Goal: Communication & Community: Answer question/provide support

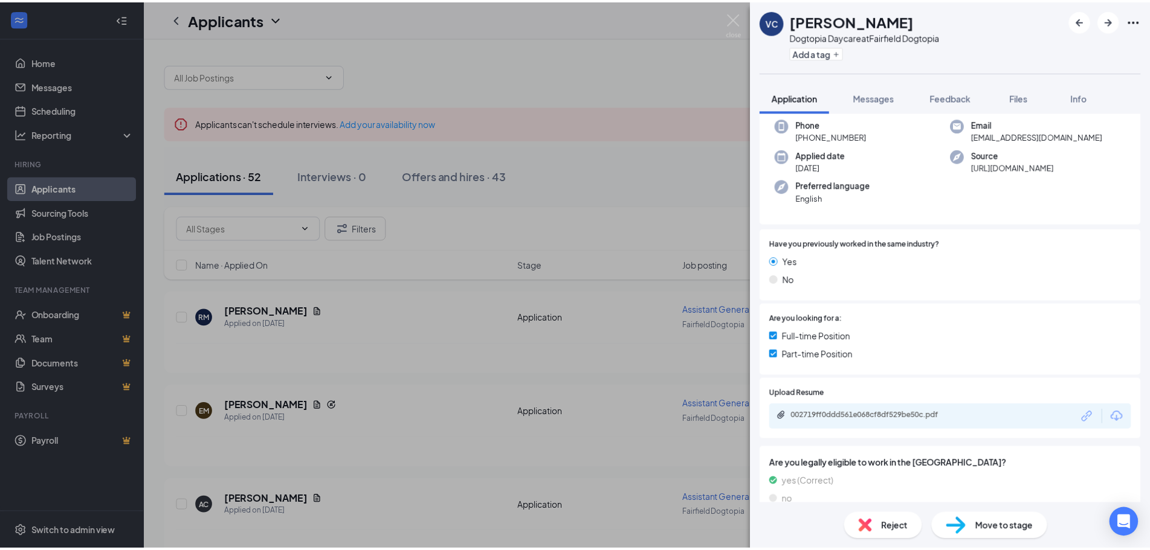
scroll to position [121, 0]
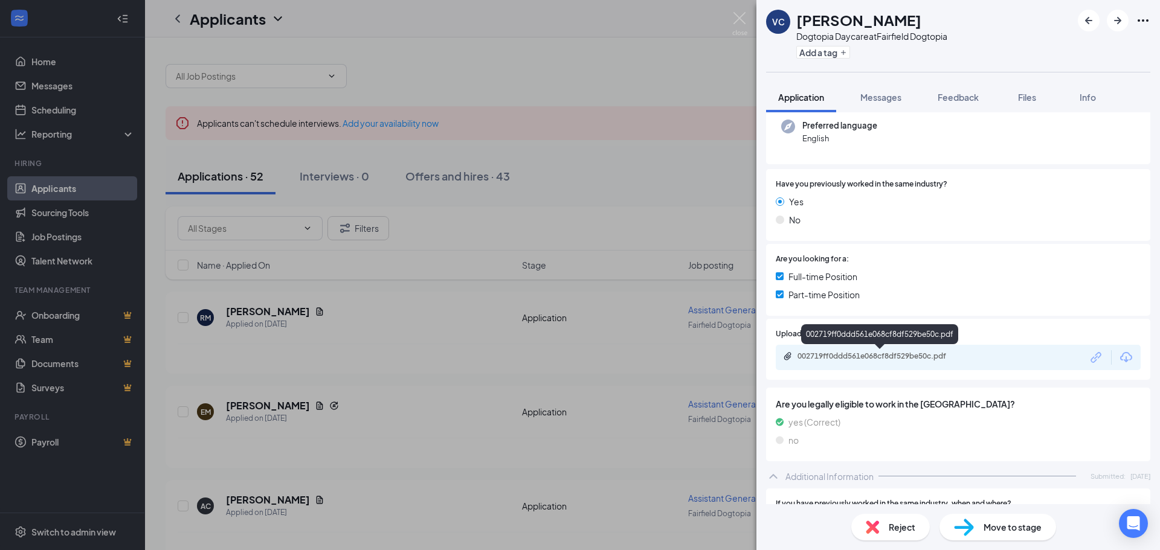
click at [895, 358] on div "002719ff0ddd561e068cf8df529be50c.pdf" at bounding box center [881, 357] width 169 height 10
click at [454, 368] on div "VC [PERSON_NAME] Dogtopia Daycare at [GEOGRAPHIC_DATA] Dogtopia Add a tag Appli…" at bounding box center [580, 275] width 1160 height 550
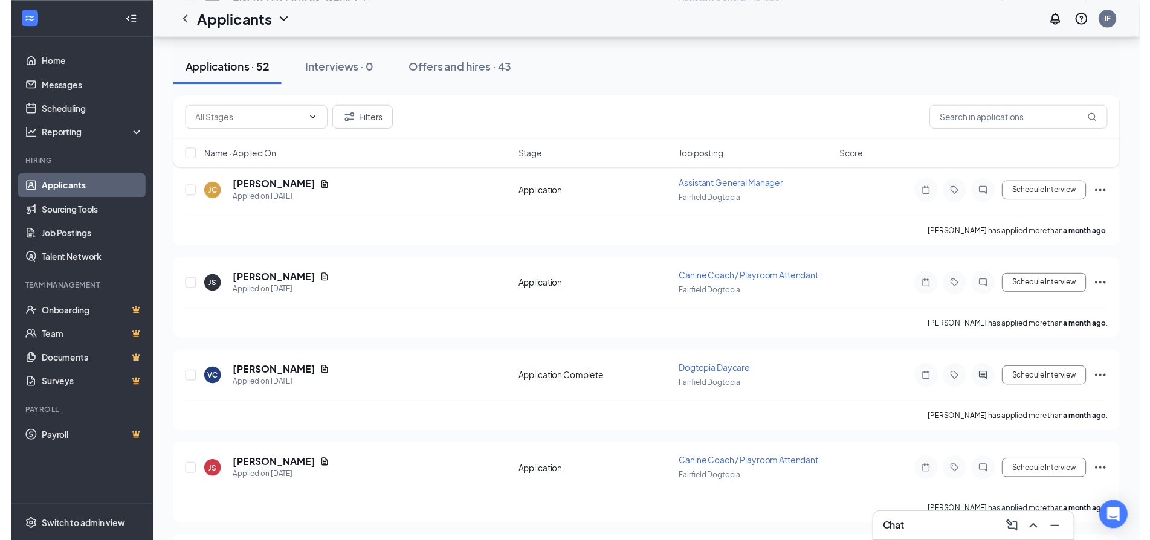
scroll to position [2477, 0]
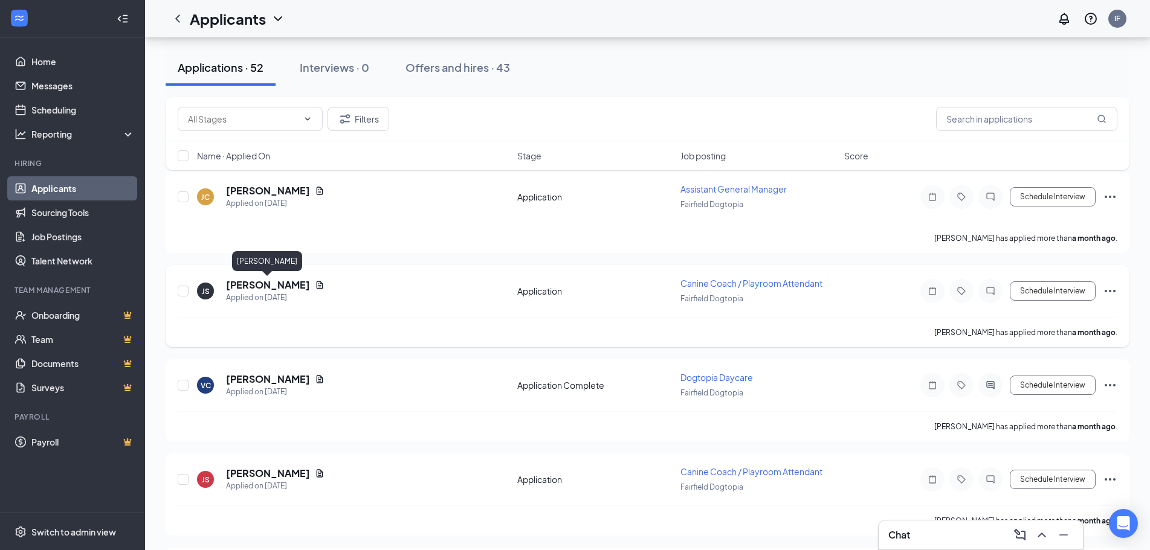
click at [286, 283] on h5 "[PERSON_NAME]" at bounding box center [268, 284] width 84 height 13
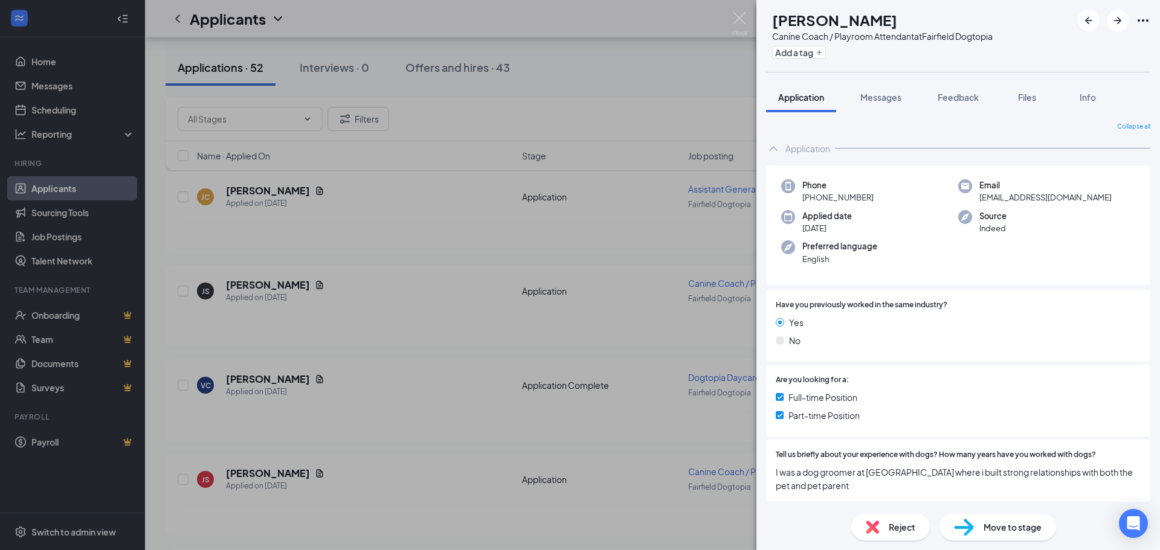
click at [472, 267] on div "JS [PERSON_NAME] Canine Coach / Playroom Attendant at [GEOGRAPHIC_DATA] Add a t…" at bounding box center [580, 275] width 1160 height 550
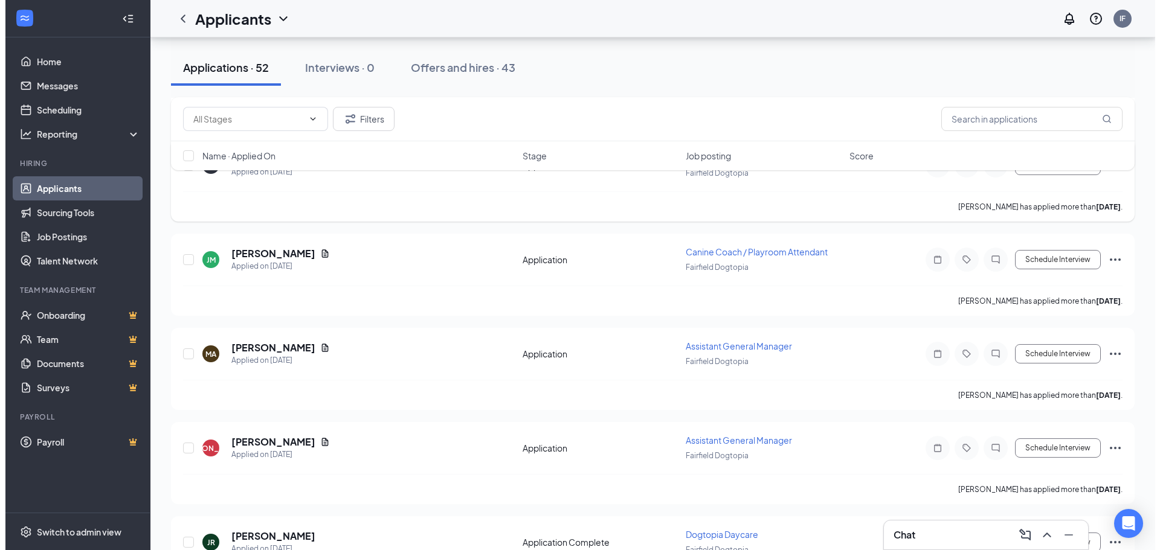
scroll to position [362, 0]
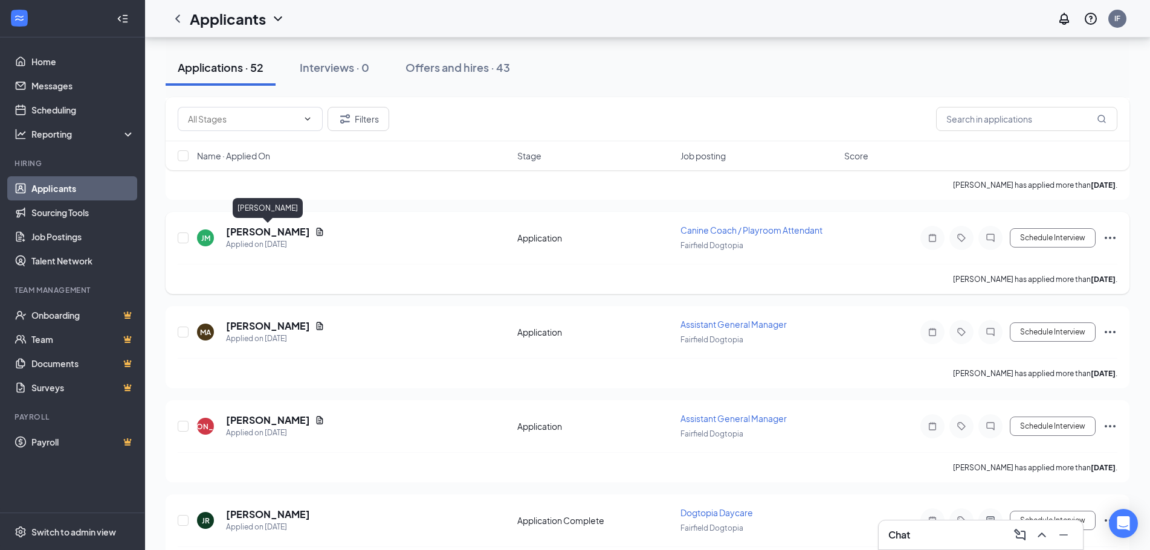
click at [277, 233] on h5 "[PERSON_NAME]" at bounding box center [268, 231] width 84 height 13
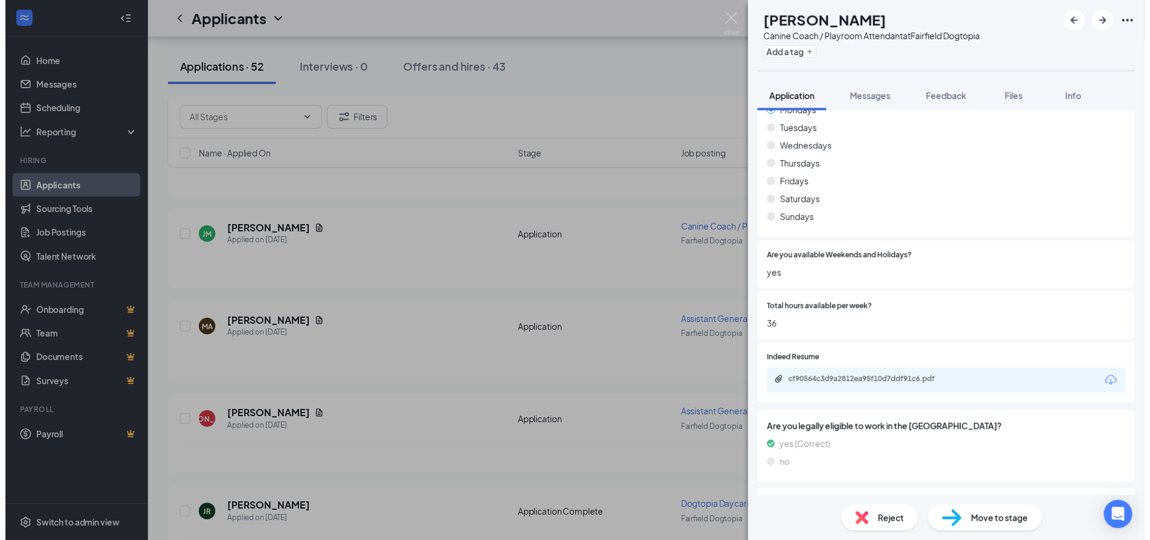
scroll to position [664, 0]
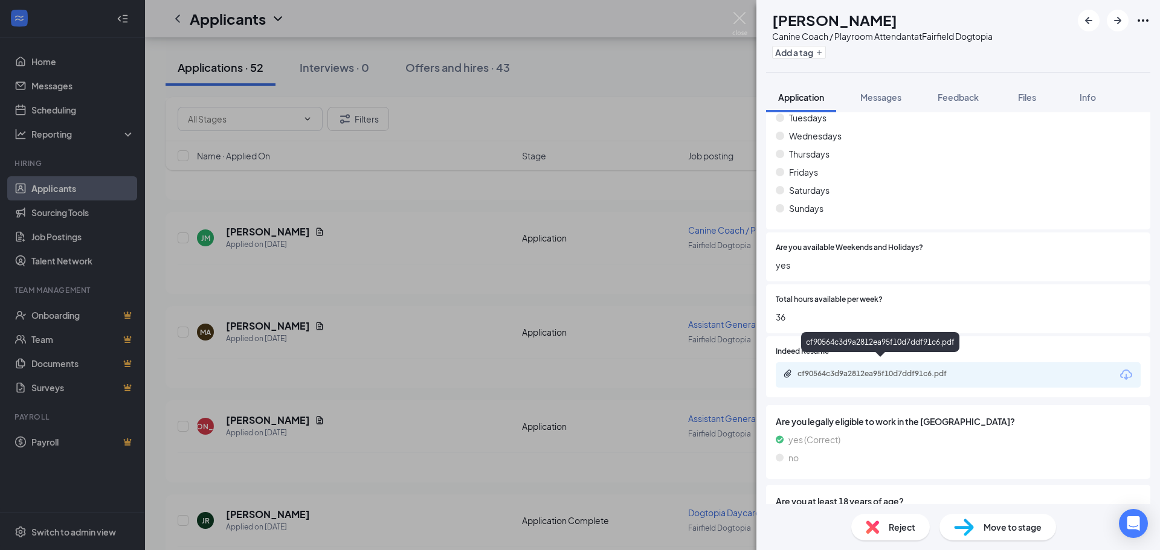
click at [835, 369] on div "cf90564c3d9a2812ea95f10d7ddf91c6.pdf" at bounding box center [881, 374] width 169 height 10
click at [436, 244] on div "[PERSON_NAME] Jayden [PERSON_NAME] Canine Coach / Playroom Attendant at [GEOGRA…" at bounding box center [580, 275] width 1160 height 550
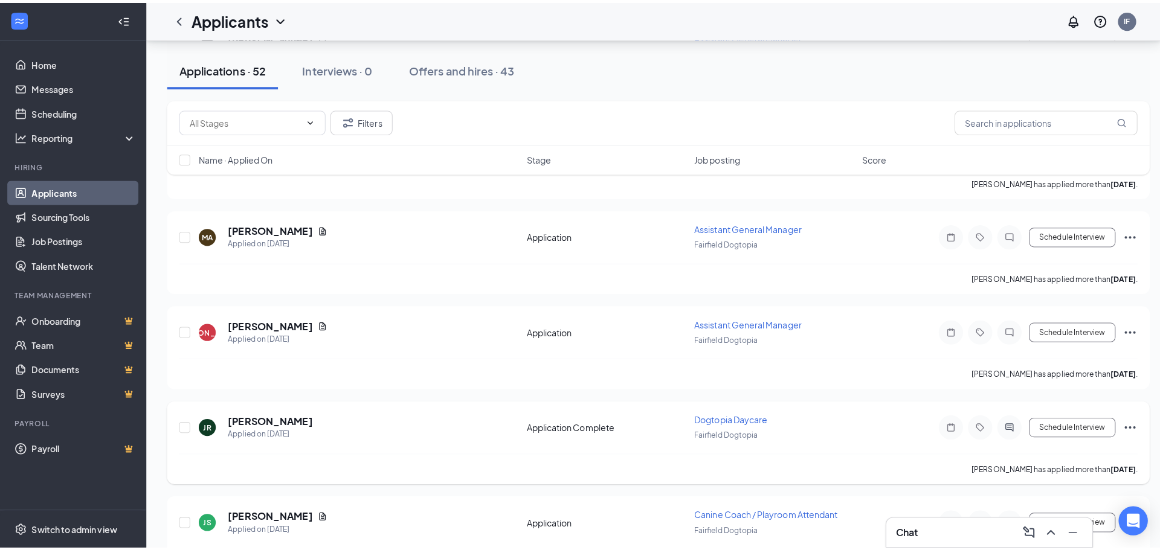
scroll to position [483, 0]
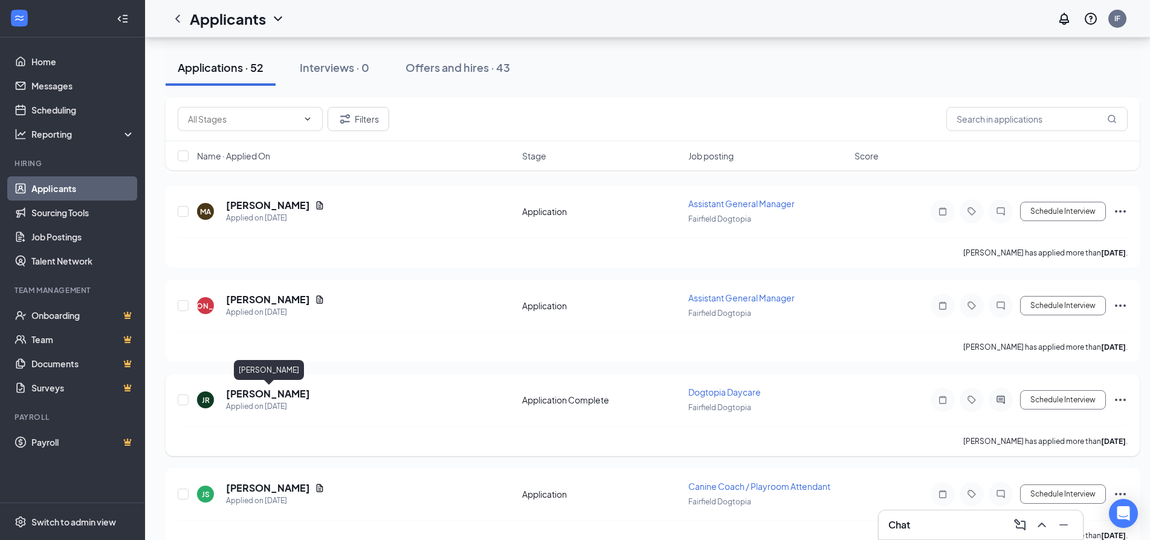
click at [309, 393] on h5 "[PERSON_NAME]" at bounding box center [268, 393] width 84 height 13
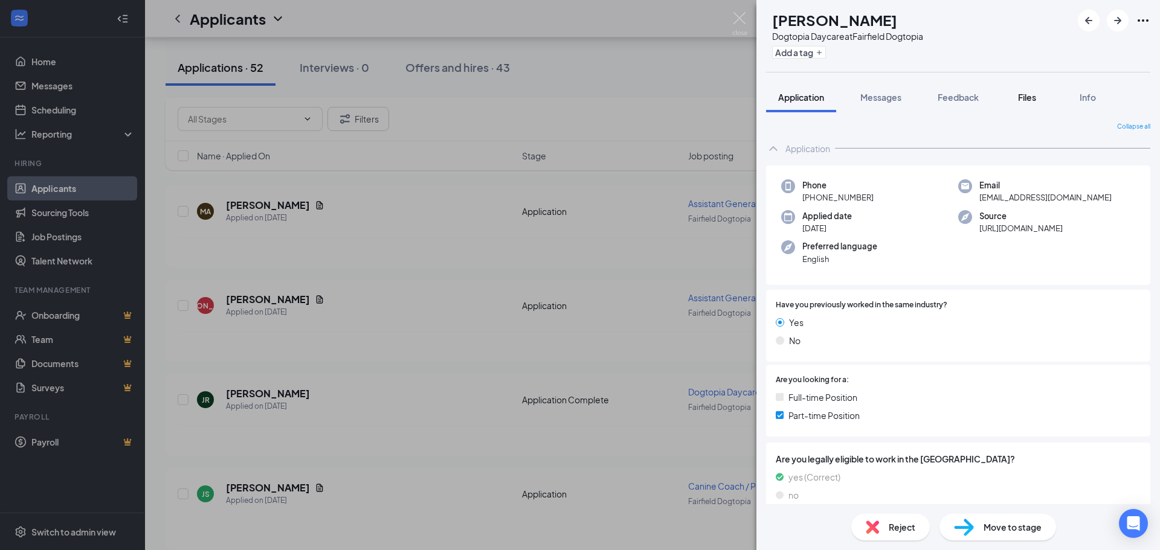
click at [1021, 92] on span "Files" at bounding box center [1027, 97] width 18 height 11
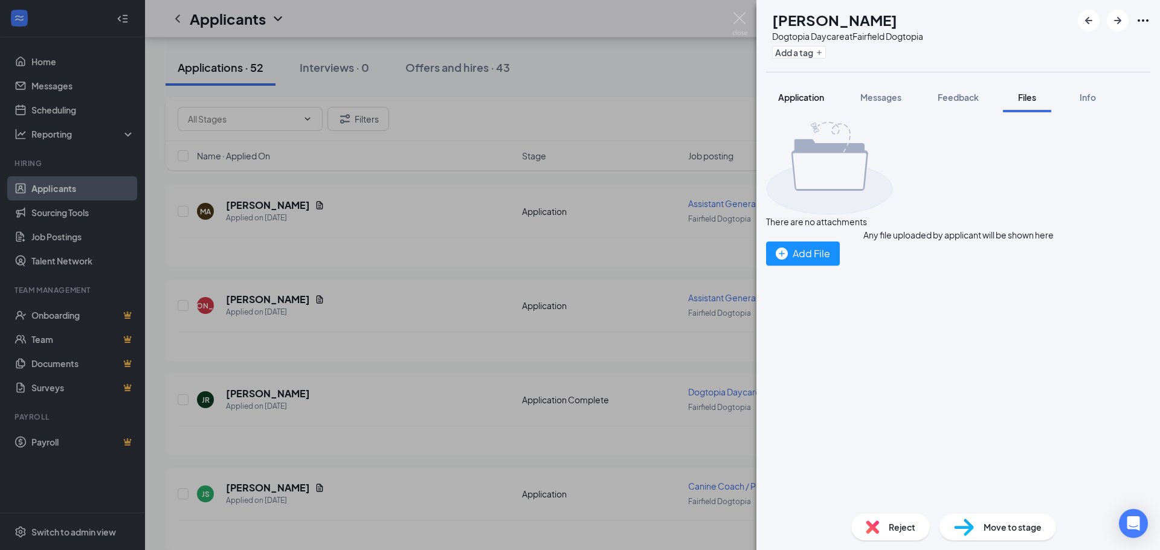
click at [814, 98] on span "Application" at bounding box center [801, 97] width 46 height 11
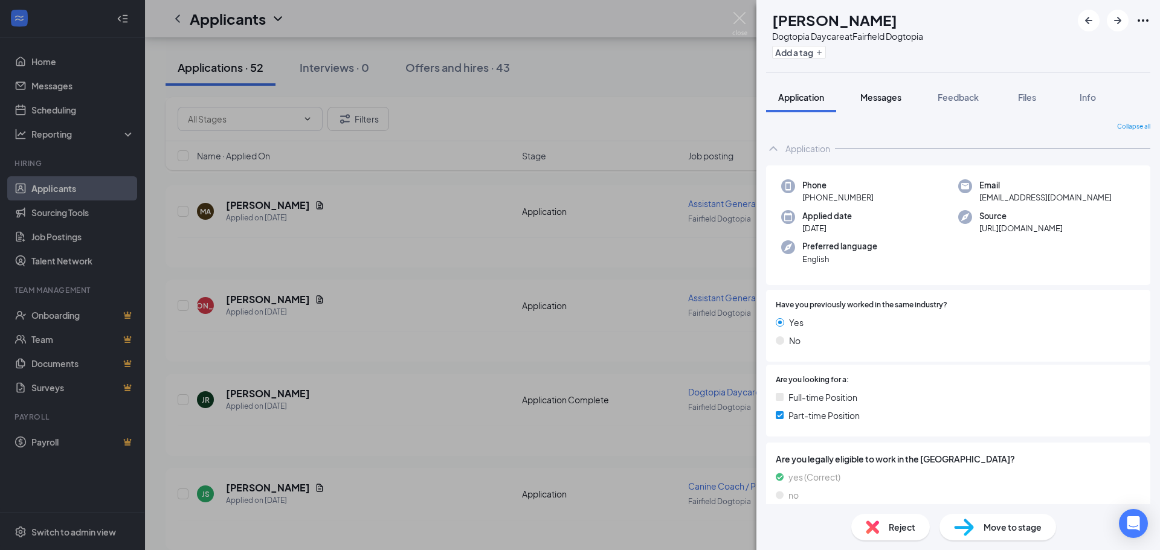
click at [890, 97] on span "Messages" at bounding box center [880, 97] width 41 height 11
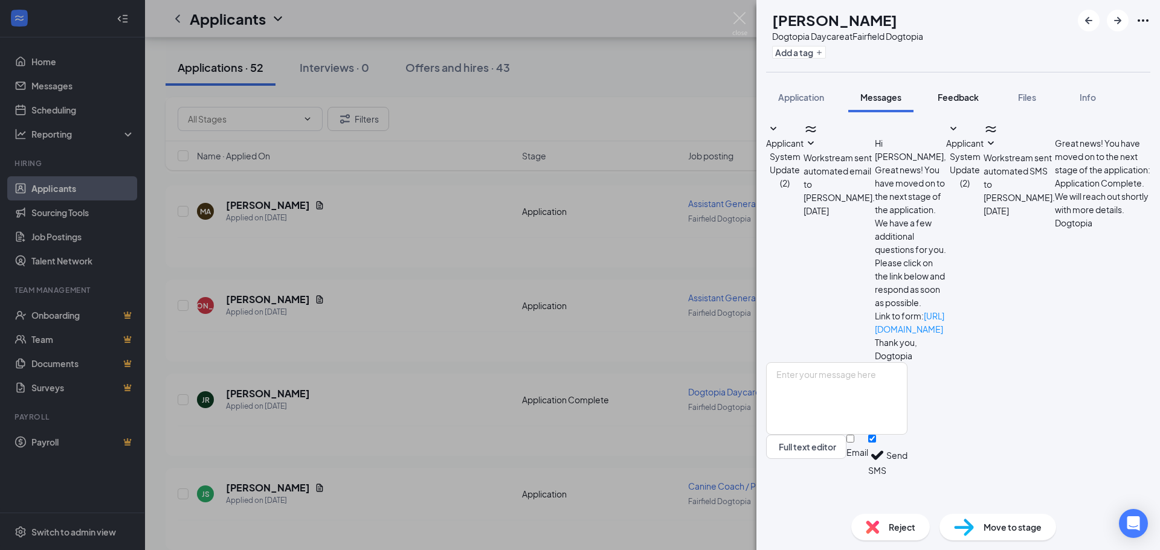
click at [962, 103] on button "Feedback" at bounding box center [957, 97] width 65 height 30
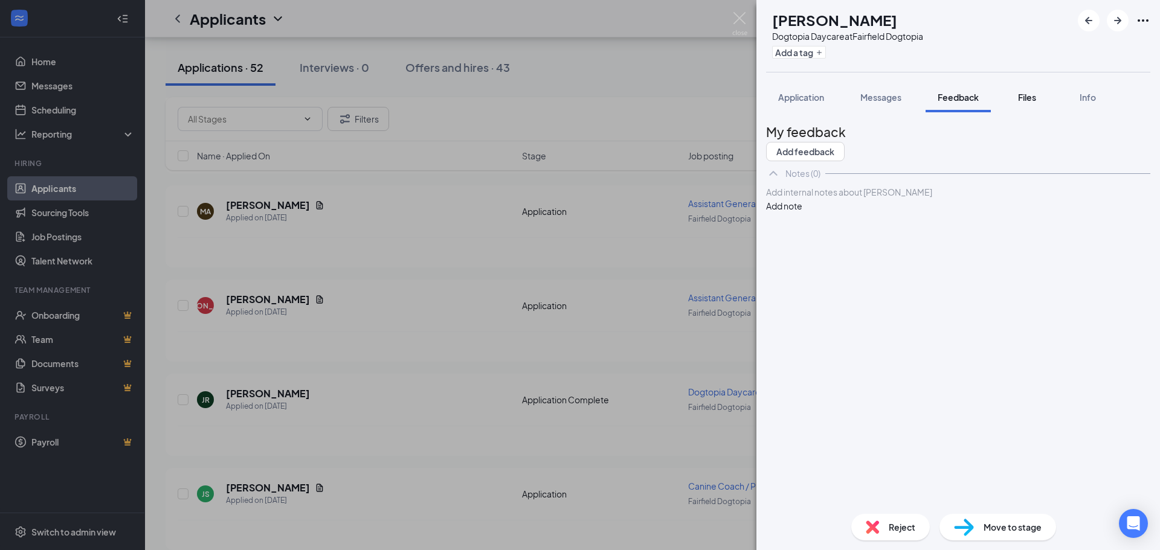
click at [1040, 105] on button "Files" at bounding box center [1027, 97] width 48 height 30
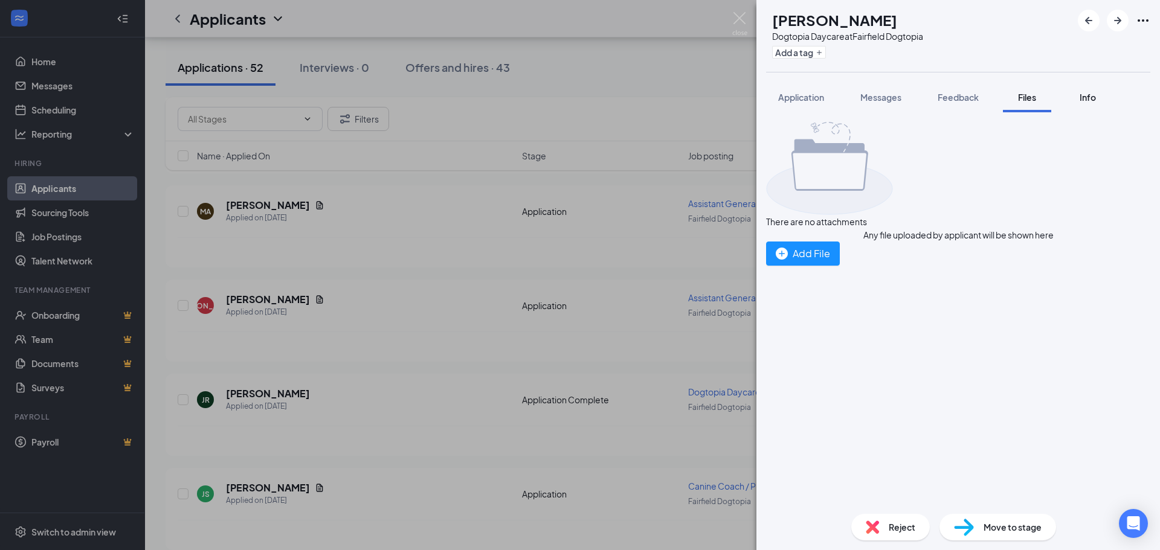
click at [1093, 95] on span "Info" at bounding box center [1087, 97] width 16 height 11
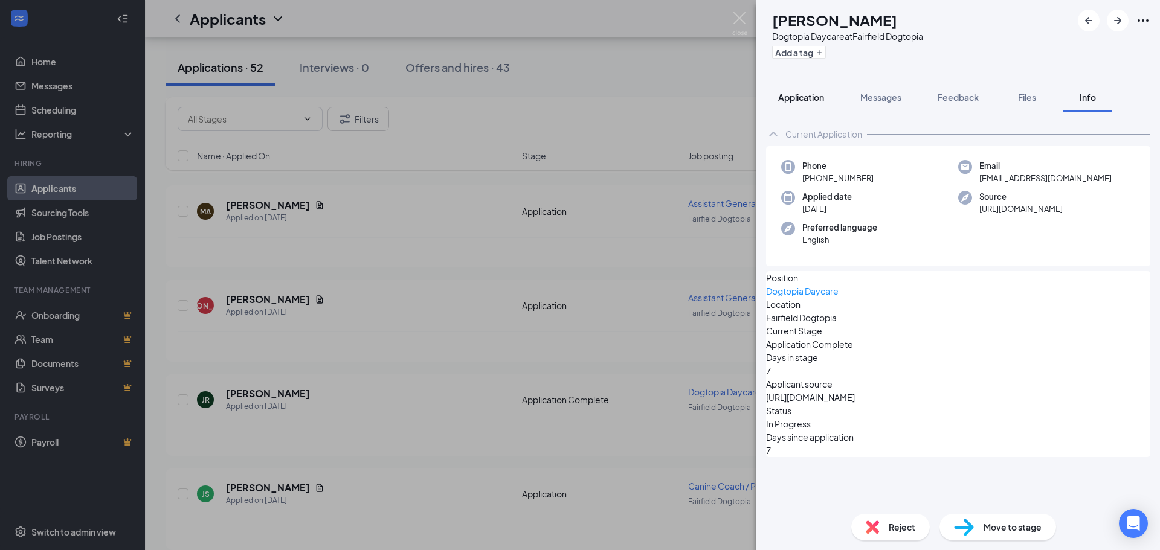
click at [814, 97] on span "Application" at bounding box center [801, 97] width 46 height 11
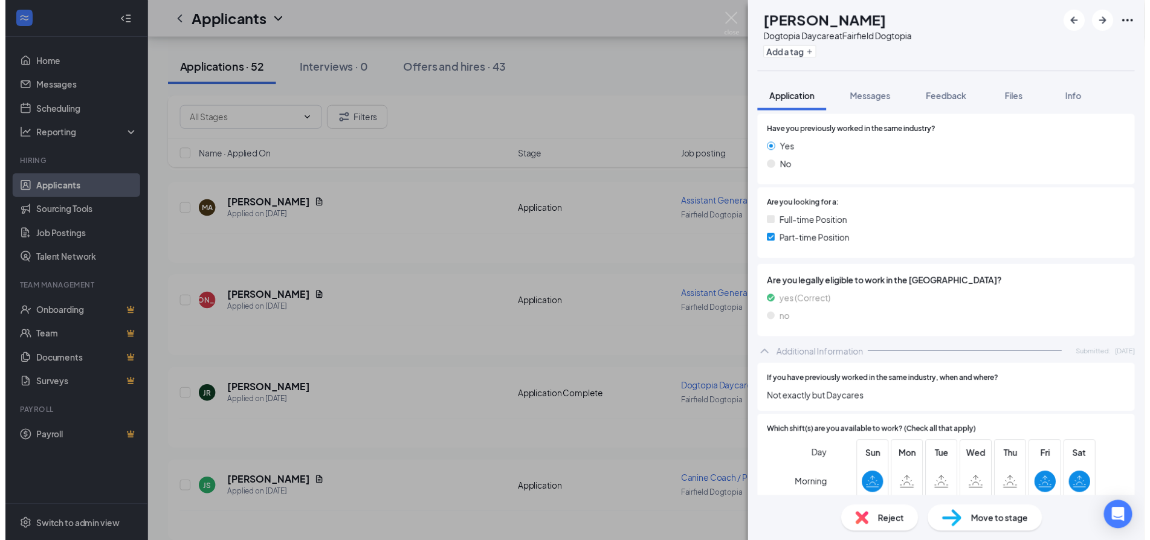
scroll to position [181, 0]
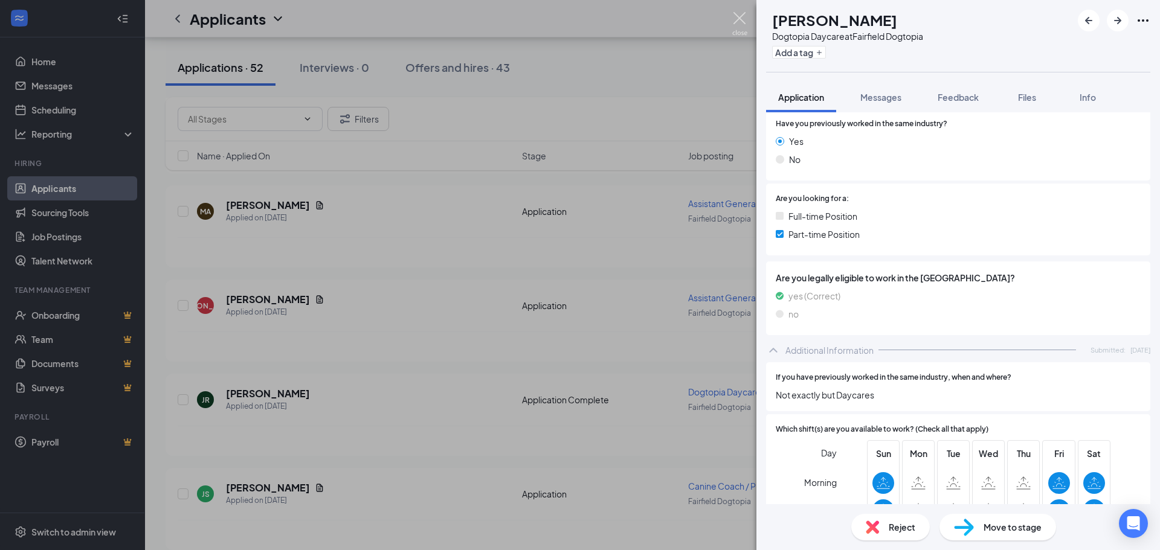
click at [739, 13] on img at bounding box center [739, 24] width 15 height 24
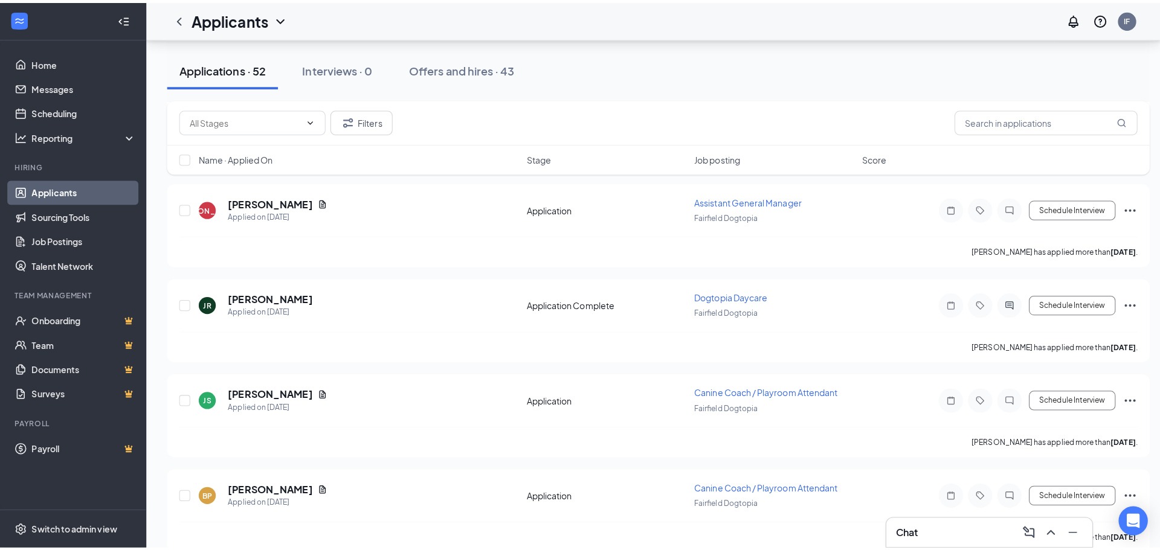
scroll to position [604, 0]
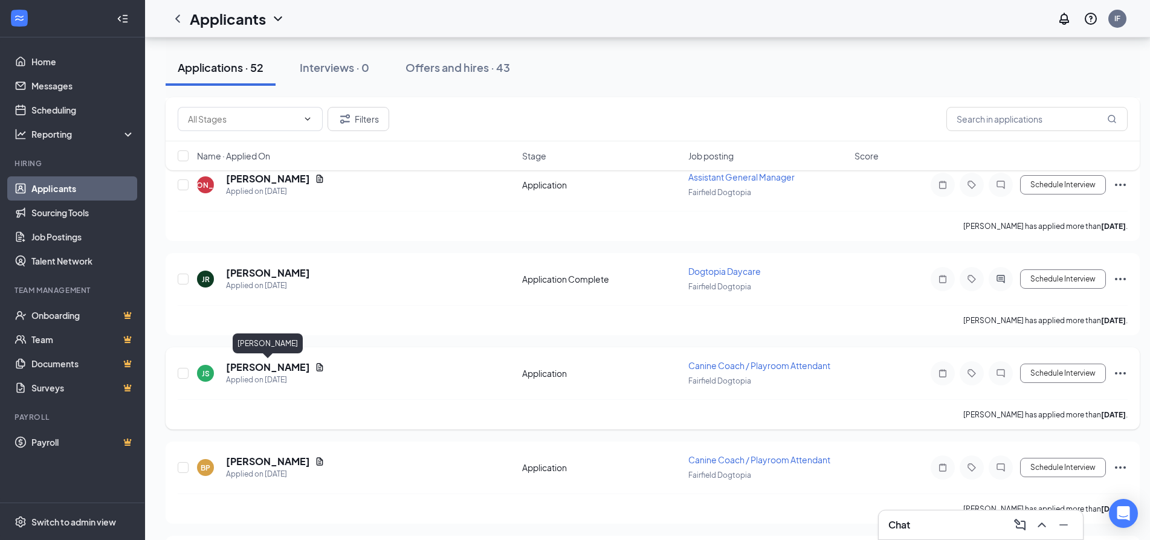
click at [283, 367] on h5 "[PERSON_NAME]" at bounding box center [268, 367] width 84 height 13
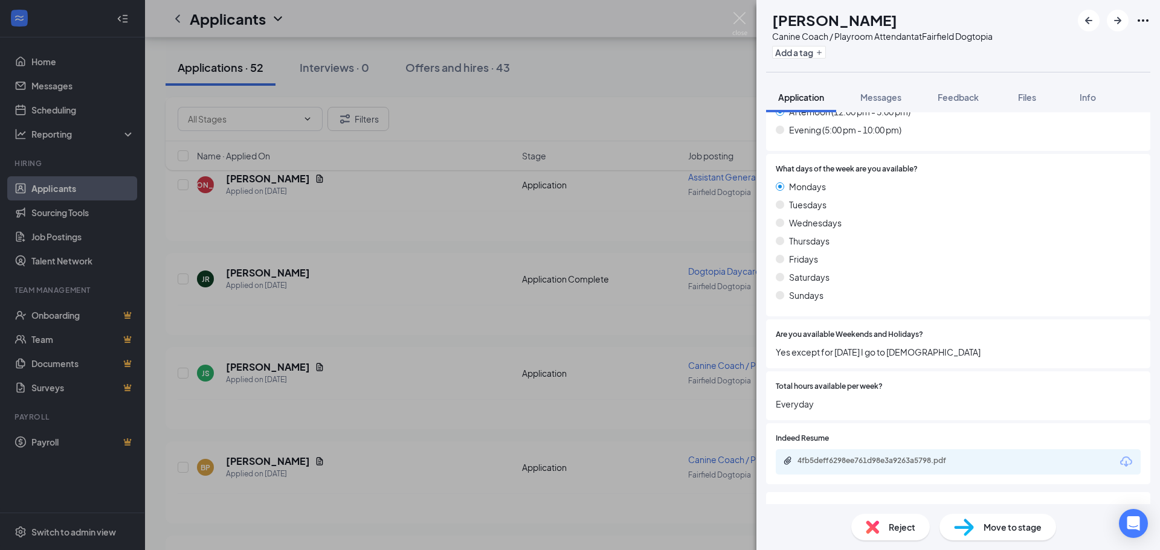
scroll to position [739, 0]
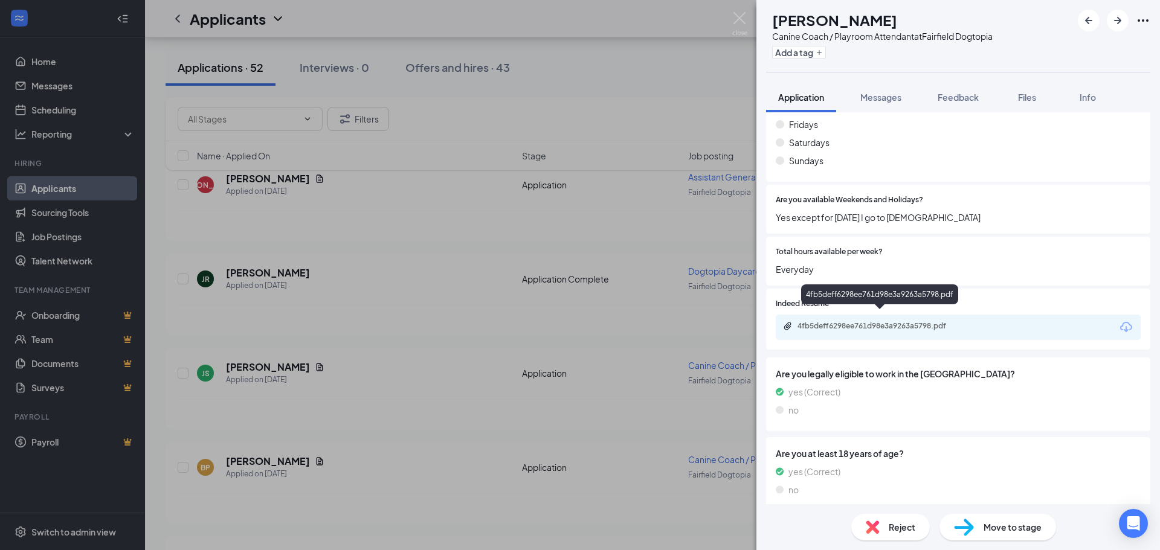
click at [895, 321] on div "4fb5deff6298ee761d98e3a9263a5798.pdf" at bounding box center [881, 326] width 169 height 10
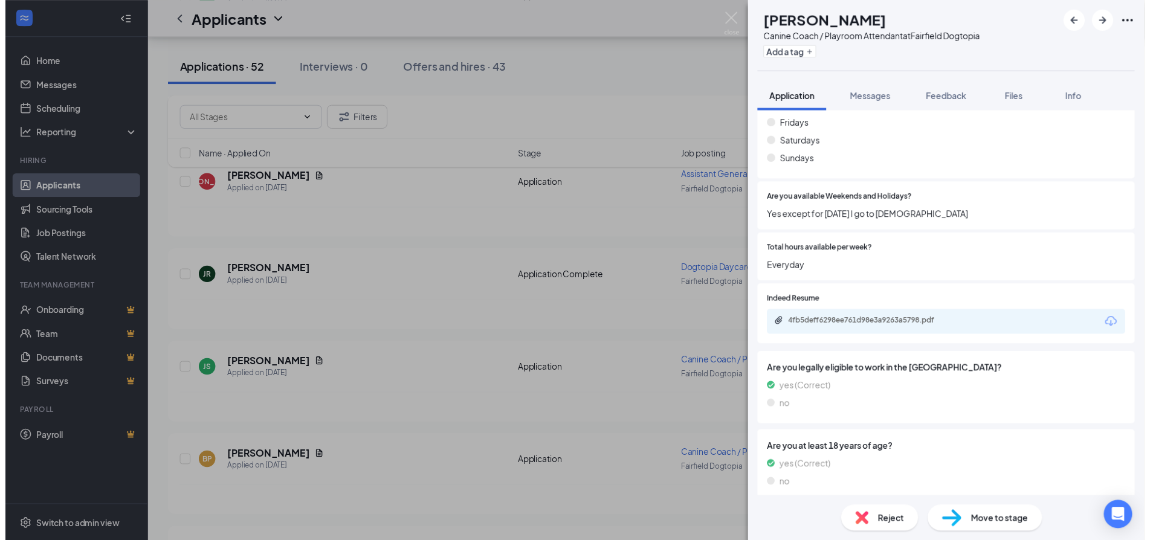
scroll to position [734, 0]
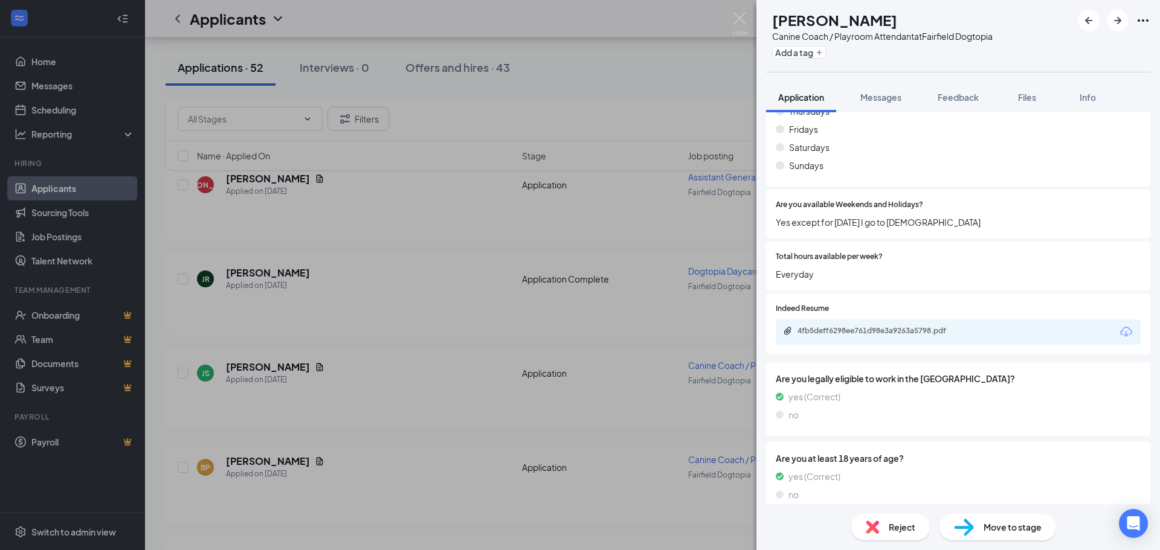
click at [448, 269] on div "[PERSON_NAME] Canine Coach / Playroom Attendant at [GEOGRAPHIC_DATA] Add a tag …" at bounding box center [580, 275] width 1160 height 550
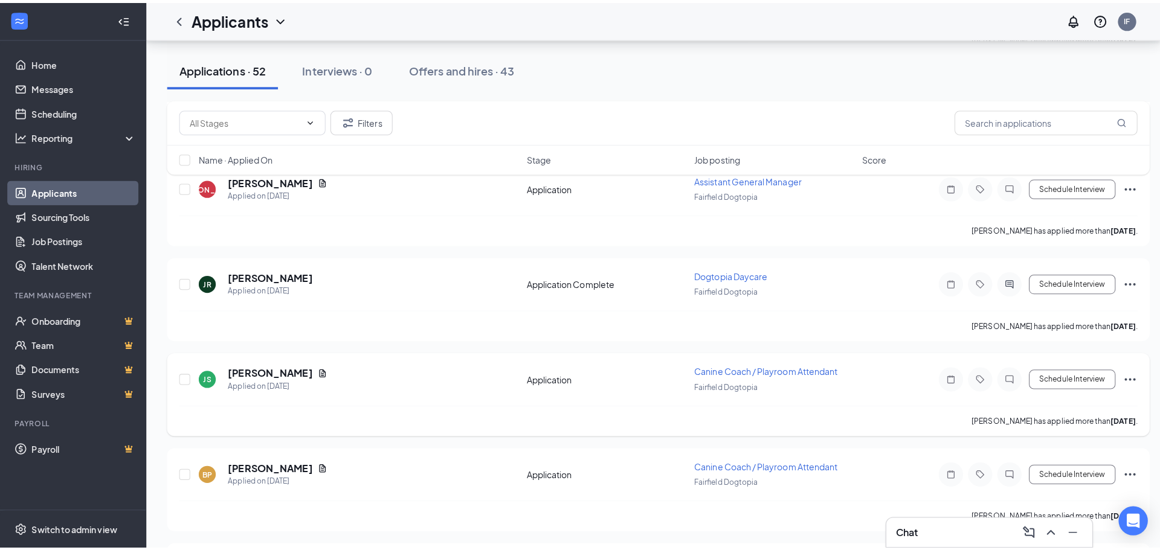
scroll to position [664, 0]
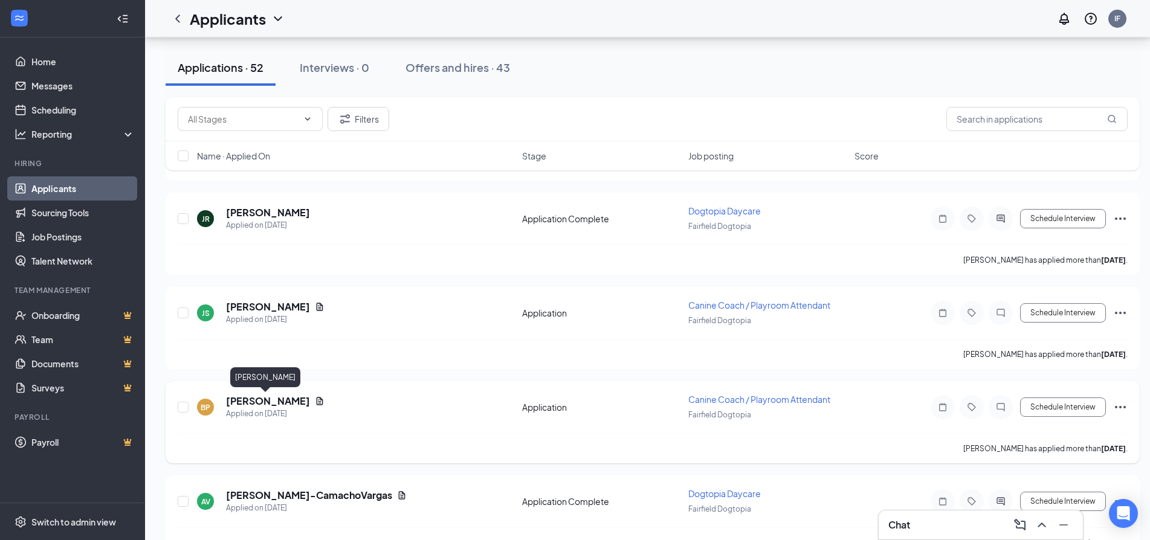
click at [271, 402] on h5 "[PERSON_NAME]" at bounding box center [268, 400] width 84 height 13
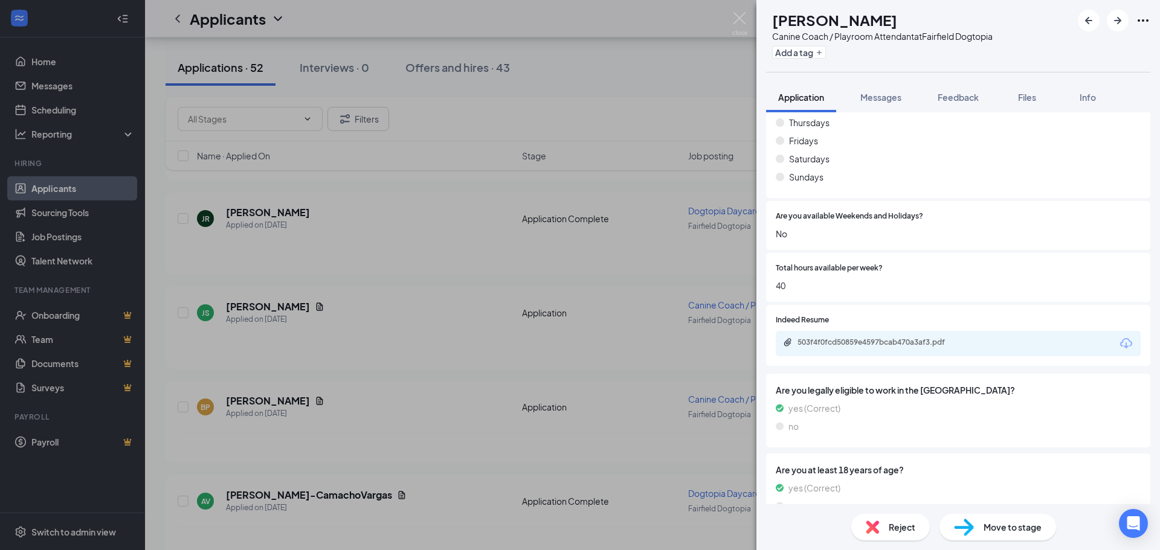
scroll to position [712, 0]
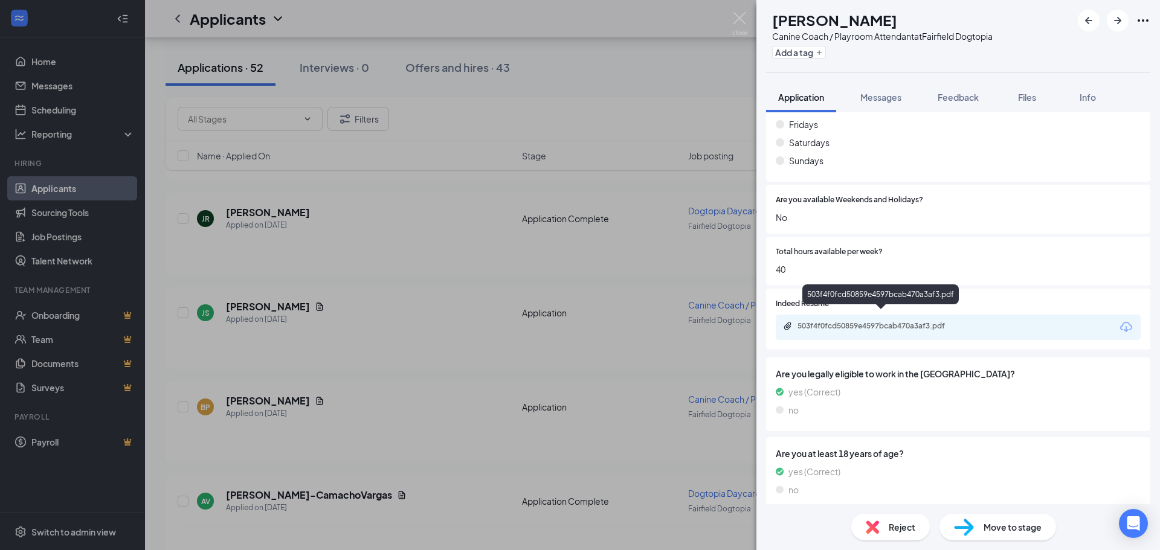
click at [858, 321] on div "503f4f0fcd50859e4597bcab470a3af3.pdf" at bounding box center [881, 326] width 169 height 10
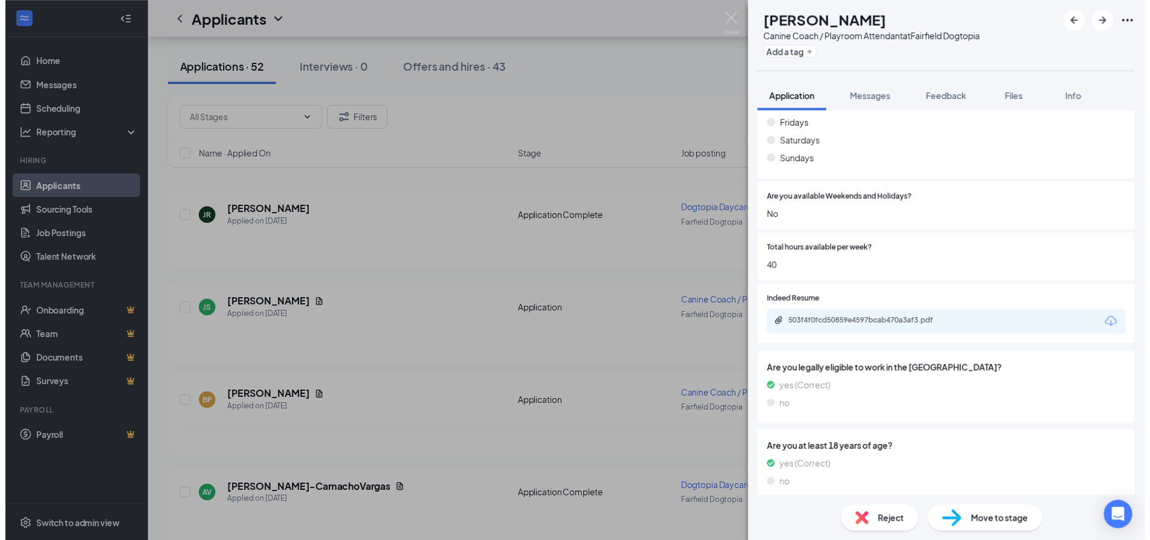
scroll to position [707, 0]
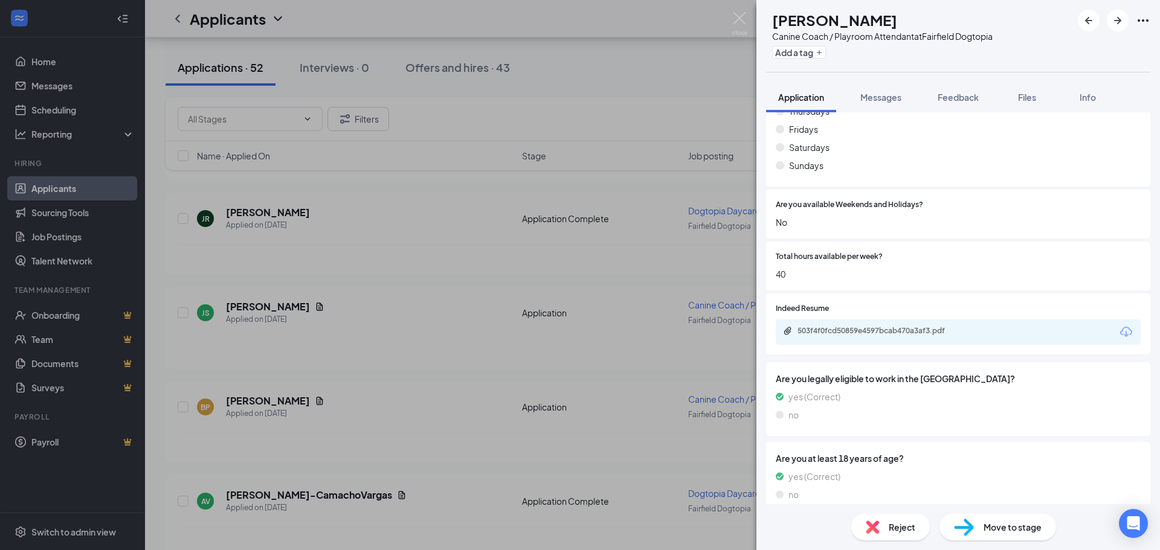
click at [1017, 268] on span "40" at bounding box center [958, 274] width 365 height 13
click at [450, 460] on div "BP [PERSON_NAME] Canine Coach / Playroom Attendant at [GEOGRAPHIC_DATA] Dogtopi…" at bounding box center [580, 275] width 1160 height 550
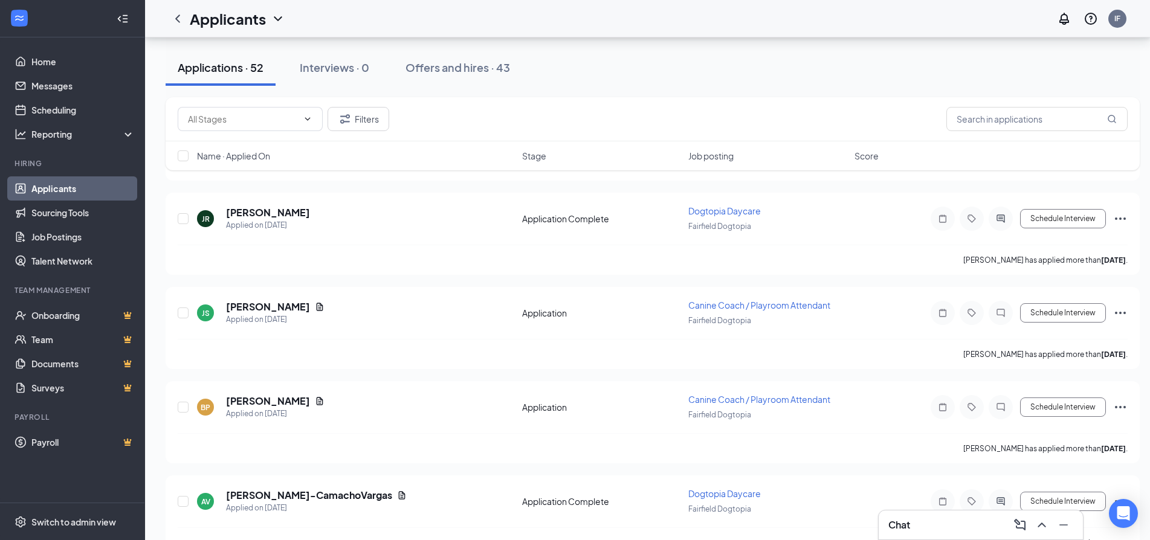
click at [909, 527] on h3 "Chat" at bounding box center [899, 524] width 22 height 13
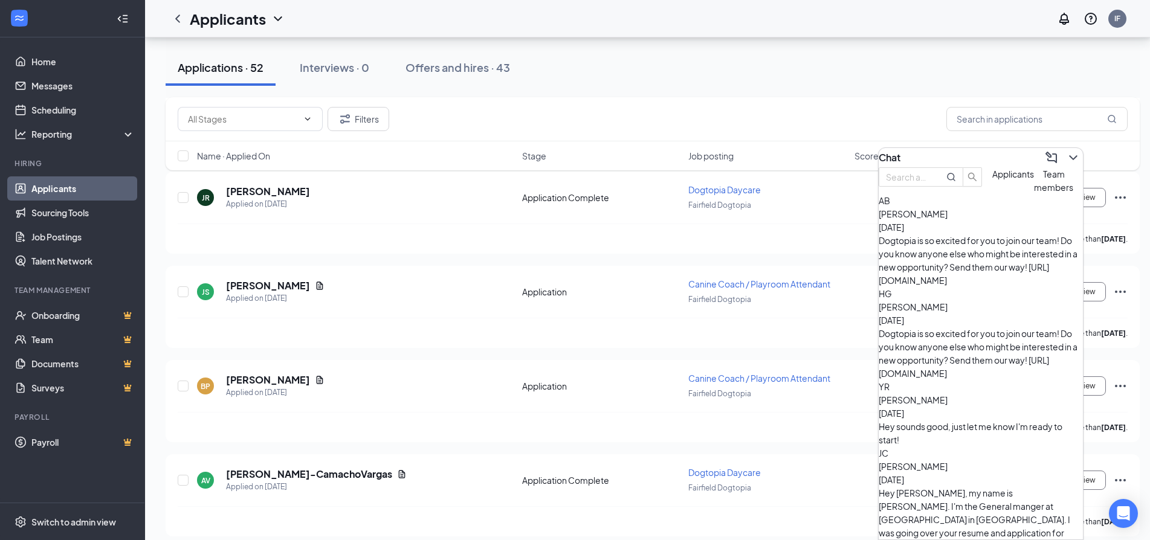
scroll to position [664, 0]
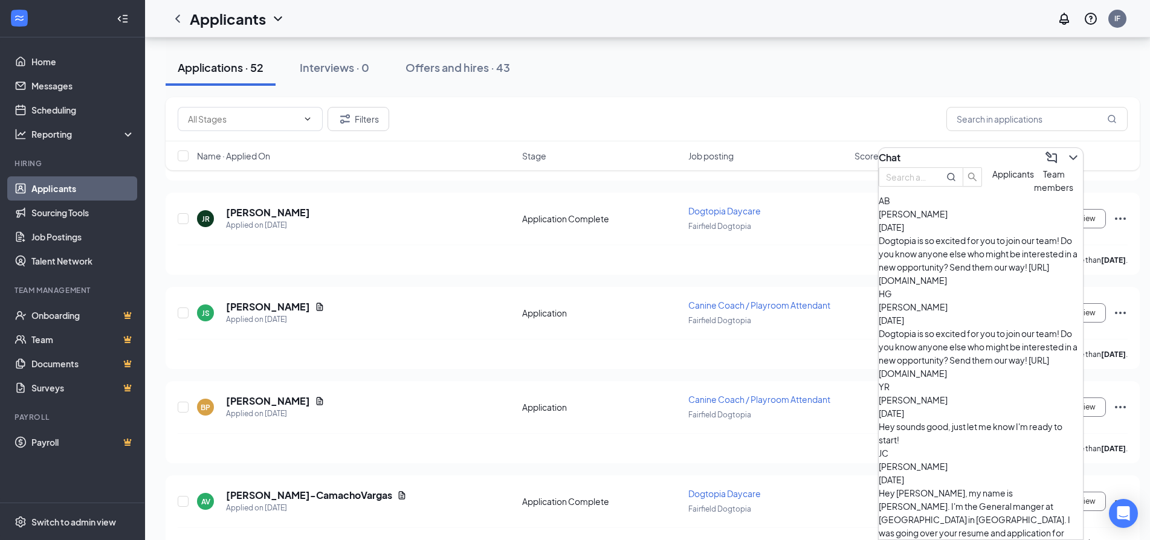
click at [967, 420] on div "Hey sounds good, just let me know I'm ready to start!" at bounding box center [980, 433] width 204 height 27
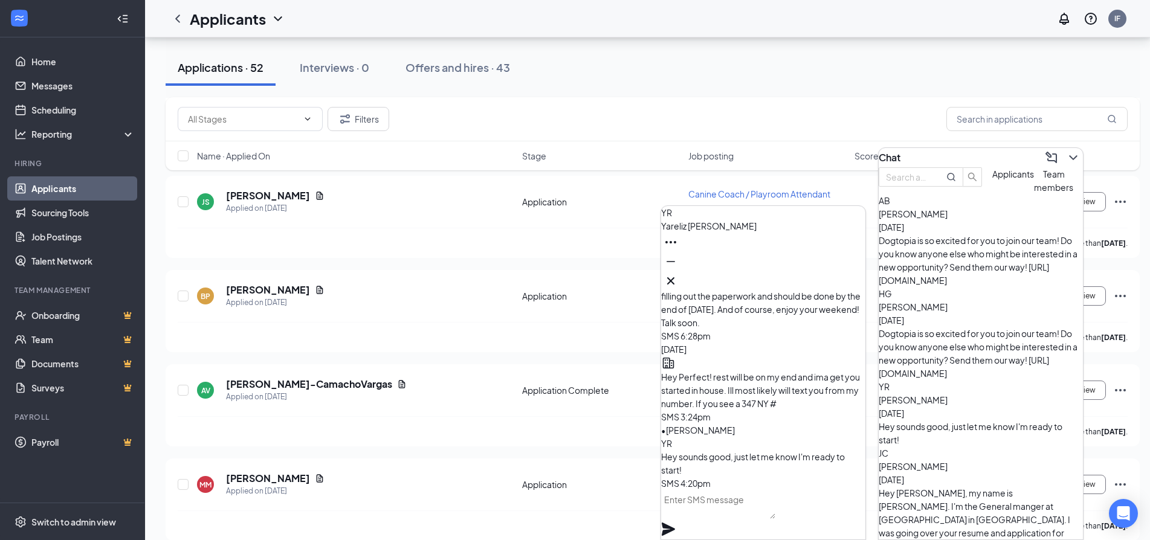
scroll to position [785, 0]
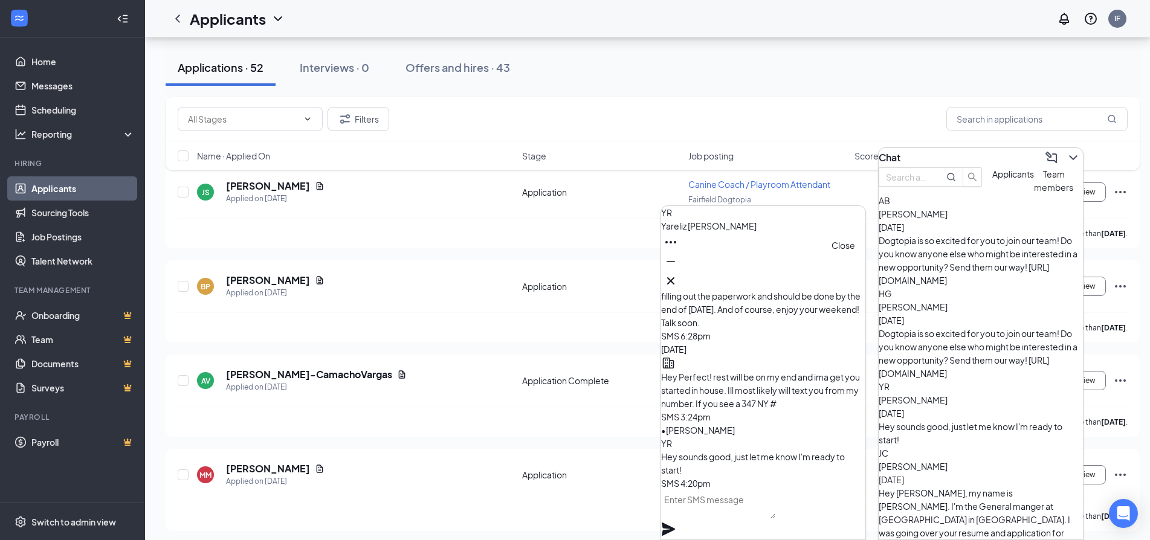
click at [674, 277] on icon "Cross" at bounding box center [670, 280] width 7 height 7
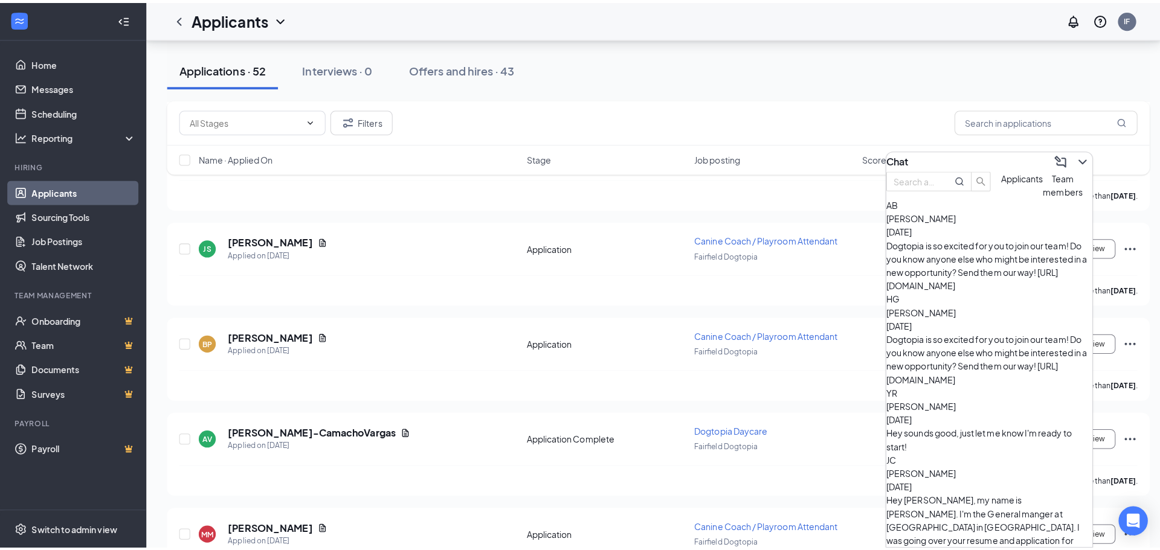
scroll to position [664, 0]
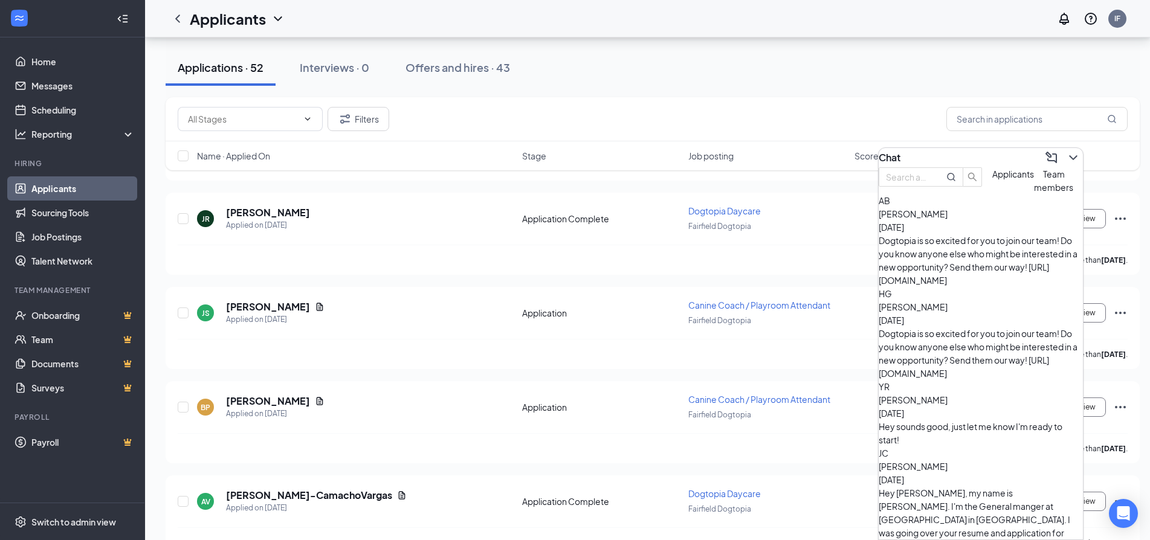
click at [967, 460] on div "[PERSON_NAME] [DATE] Hey [PERSON_NAME], my name is [PERSON_NAME]. I'm the Gener…" at bounding box center [980, 513] width 204 height 106
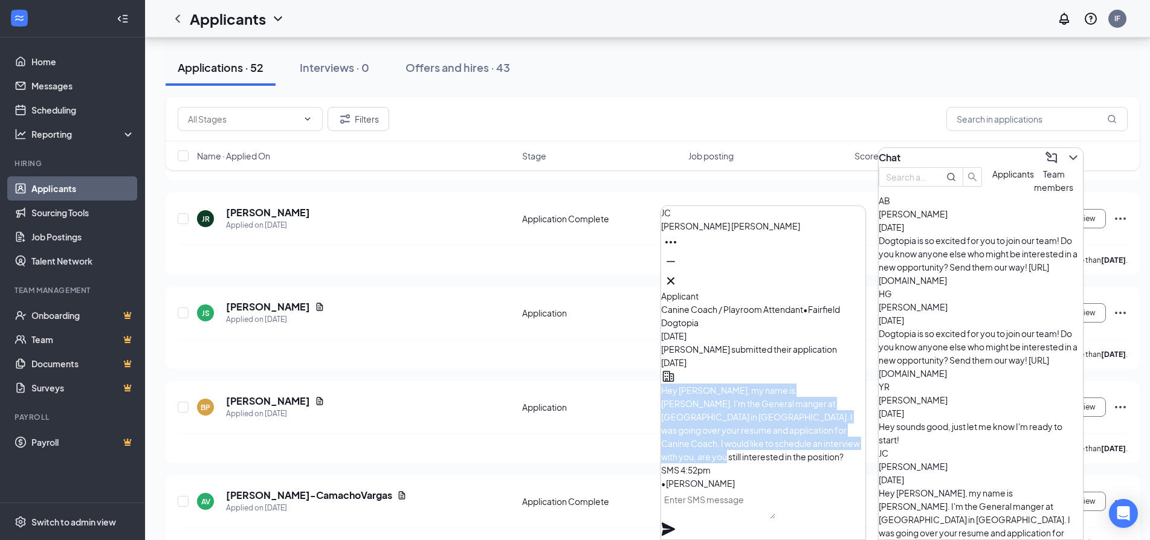
drag, startPoint x: 689, startPoint y: 370, endPoint x: 790, endPoint y: 445, distance: 125.7
click at [814, 455] on div "Hey [PERSON_NAME], my name is [PERSON_NAME]. I'm the General manger at [GEOGRAP…" at bounding box center [763, 424] width 204 height 80
copy span "Hey [PERSON_NAME], my name is [PERSON_NAME]. I'm the General manger at [GEOGRAP…"
click at [678, 274] on icon "Cross" at bounding box center [670, 281] width 14 height 14
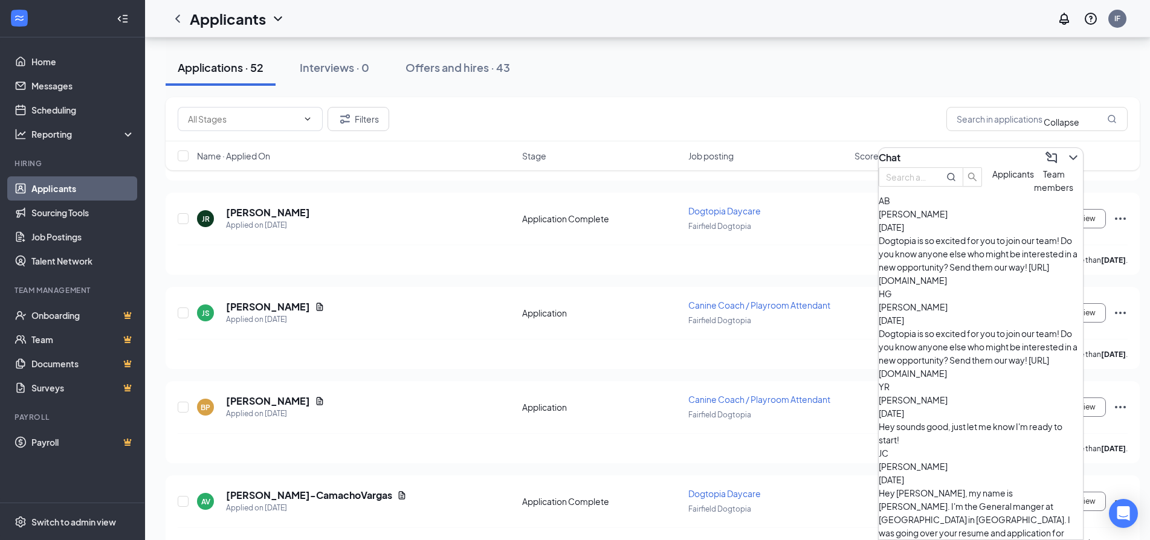
click at [1069, 153] on icon "ChevronDown" at bounding box center [1073, 157] width 14 height 14
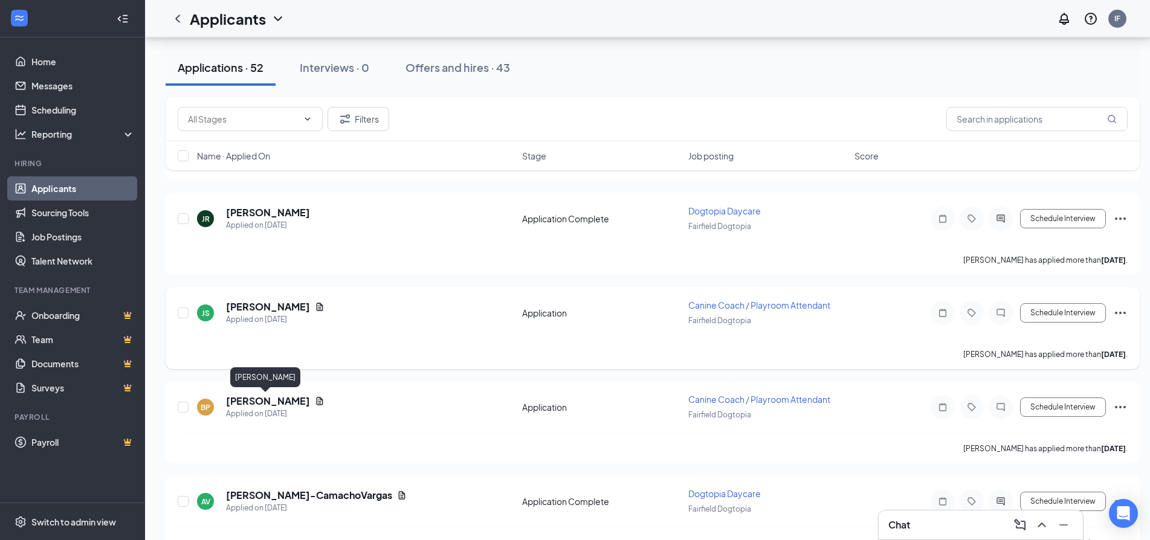
drag, startPoint x: 246, startPoint y: 405, endPoint x: 590, endPoint y: 312, distance: 355.9
click at [248, 405] on h5 "[PERSON_NAME]" at bounding box center [268, 400] width 84 height 13
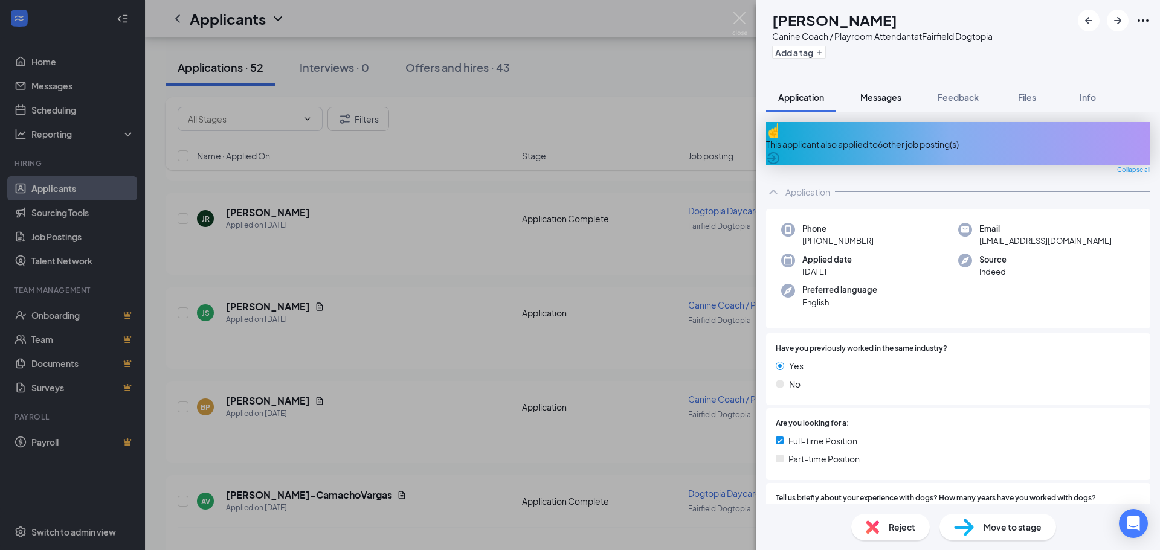
click at [889, 96] on span "Messages" at bounding box center [880, 97] width 41 height 11
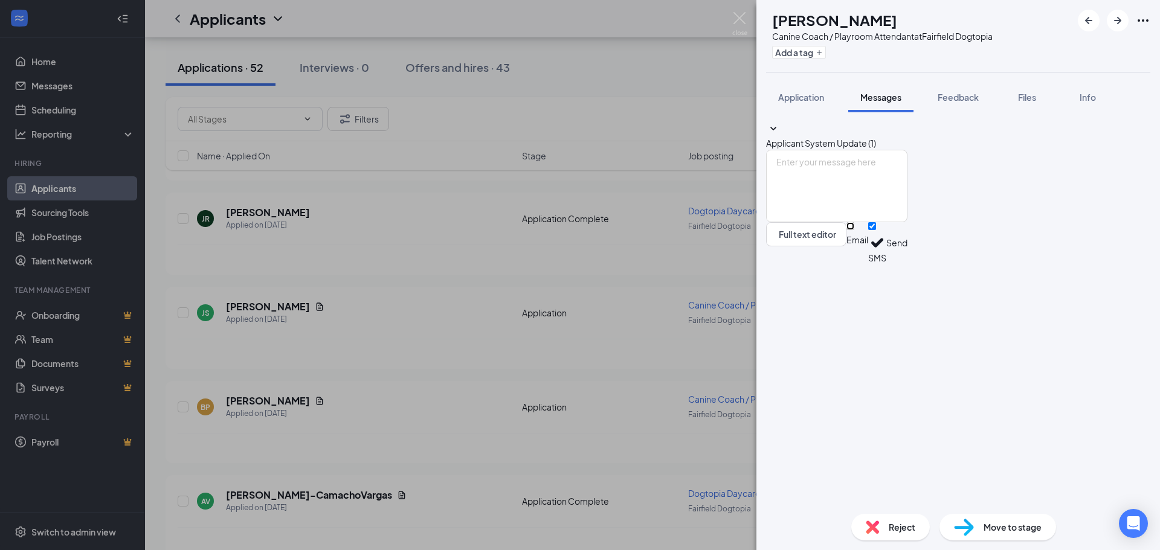
click at [854, 230] on input "Email" at bounding box center [850, 226] width 8 height 8
checkbox input "true"
paste textarea "Hey [PERSON_NAME], my name is [PERSON_NAME]. I'm the General manger at [GEOGRAP…"
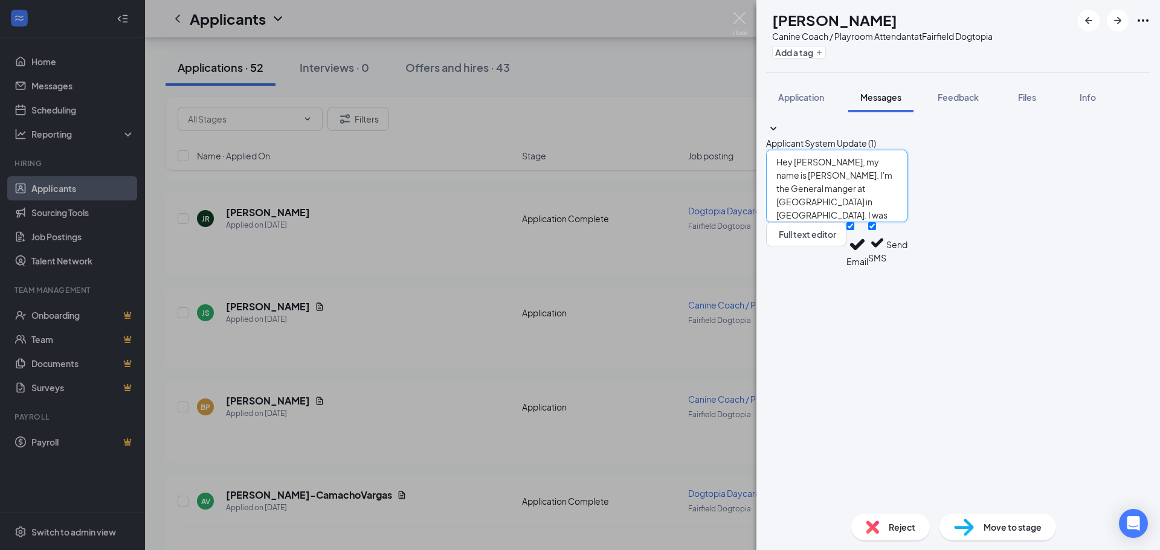
click at [830, 222] on textarea "Hey [PERSON_NAME], my name is [PERSON_NAME]. I'm the General manger at [GEOGRAP…" at bounding box center [836, 186] width 141 height 72
type textarea "Hey [PERSON_NAME], my name is [PERSON_NAME]. I'm the General manger at [GEOGRAP…"
click at [907, 268] on button "Send" at bounding box center [896, 244] width 21 height 45
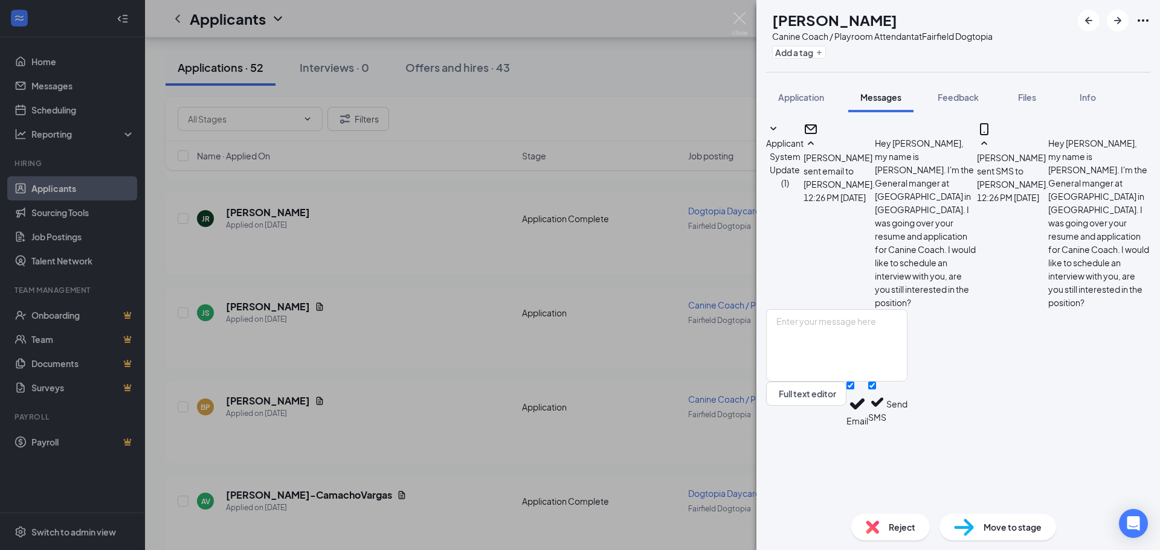
scroll to position [11, 0]
